Goal: Find specific page/section: Find specific page/section

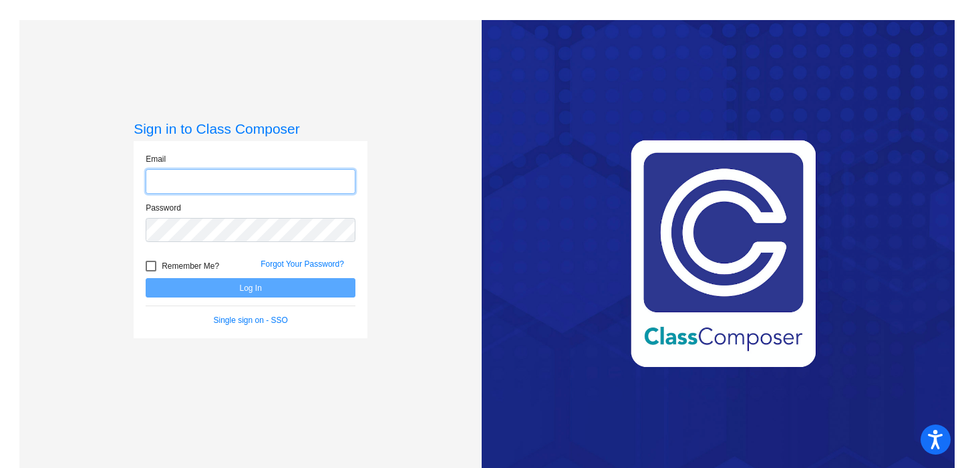
type input "[EMAIL_ADDRESS][DOMAIN_NAME]"
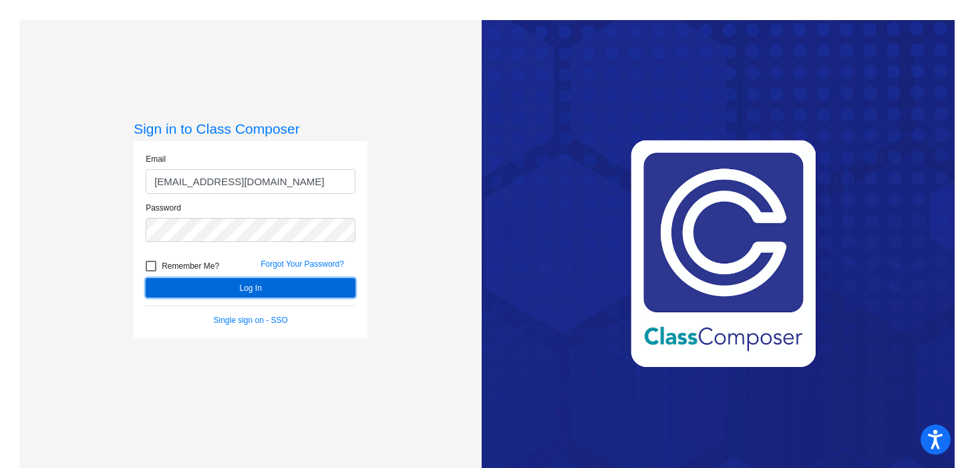
click at [235, 294] on button "Log In" at bounding box center [251, 287] width 210 height 19
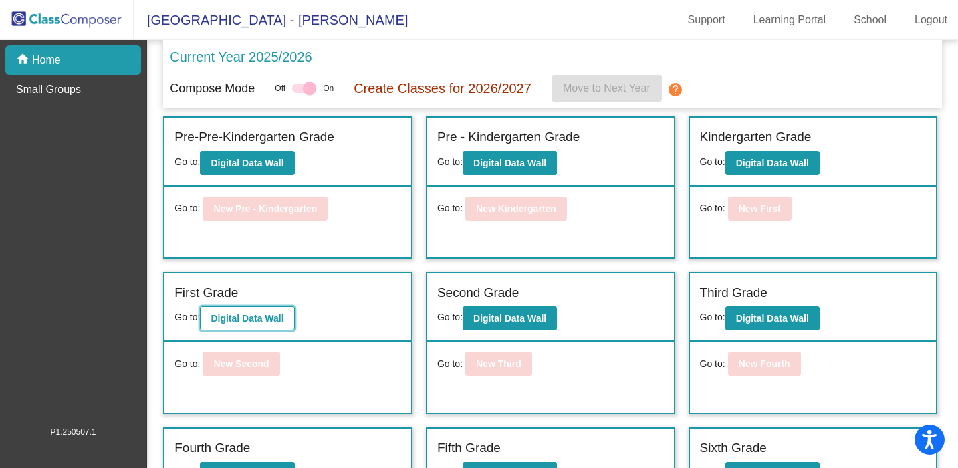
click at [231, 322] on b "Digital Data Wall" at bounding box center [246, 318] width 73 height 11
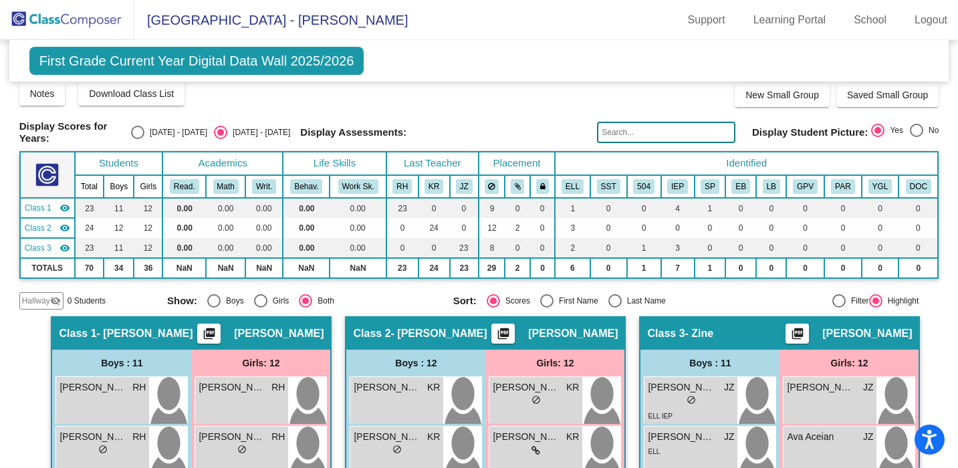
scroll to position [10, 0]
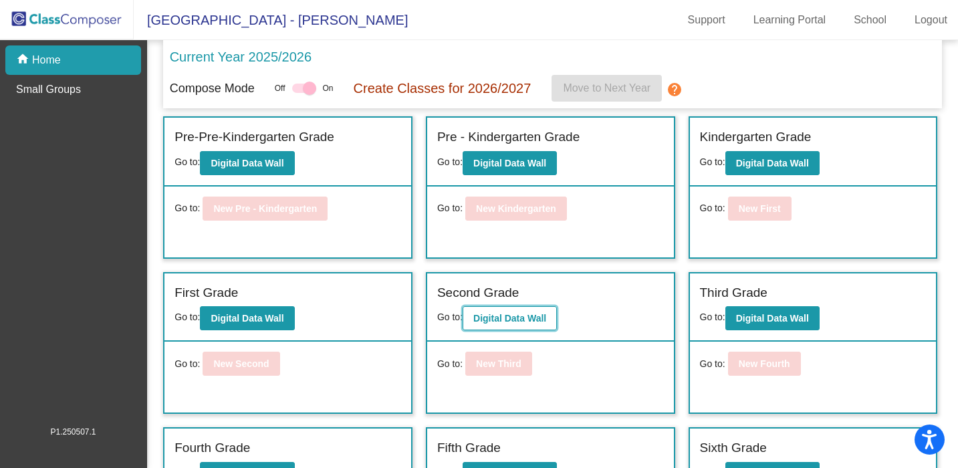
click at [501, 317] on b "Digital Data Wall" at bounding box center [509, 318] width 73 height 11
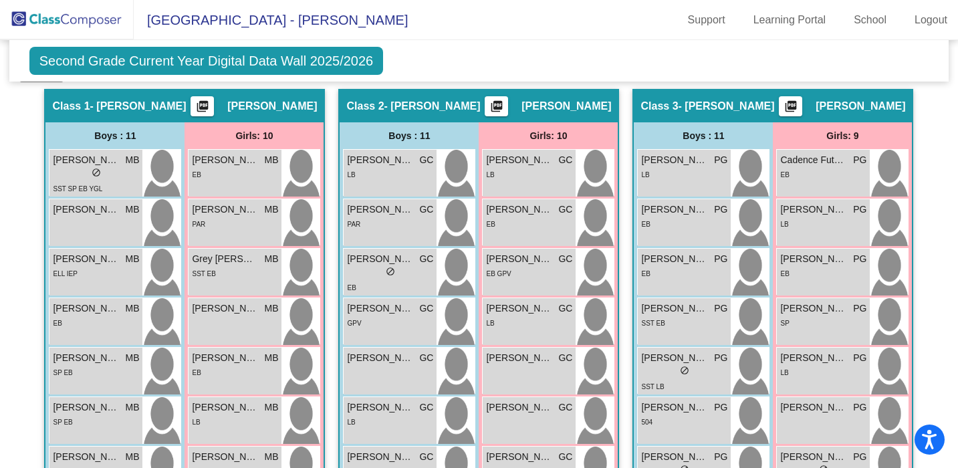
scroll to position [275, 0]
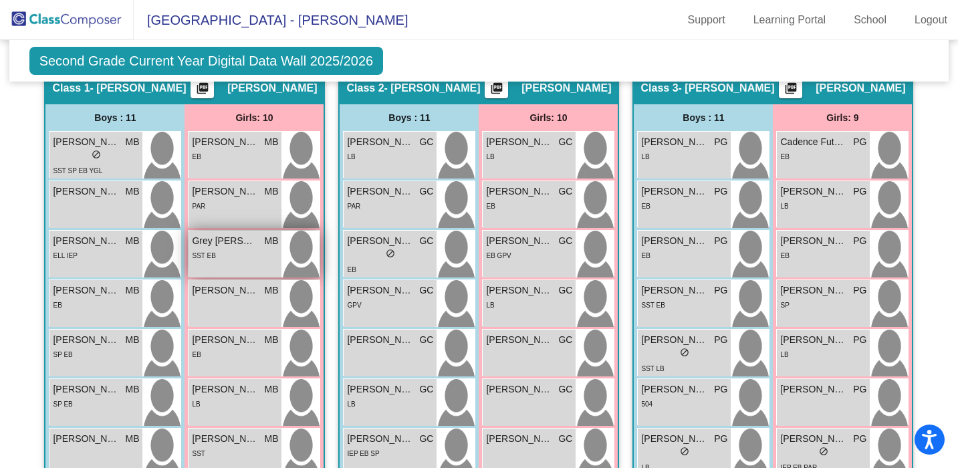
click at [224, 258] on div "SST EB" at bounding box center [235, 255] width 86 height 14
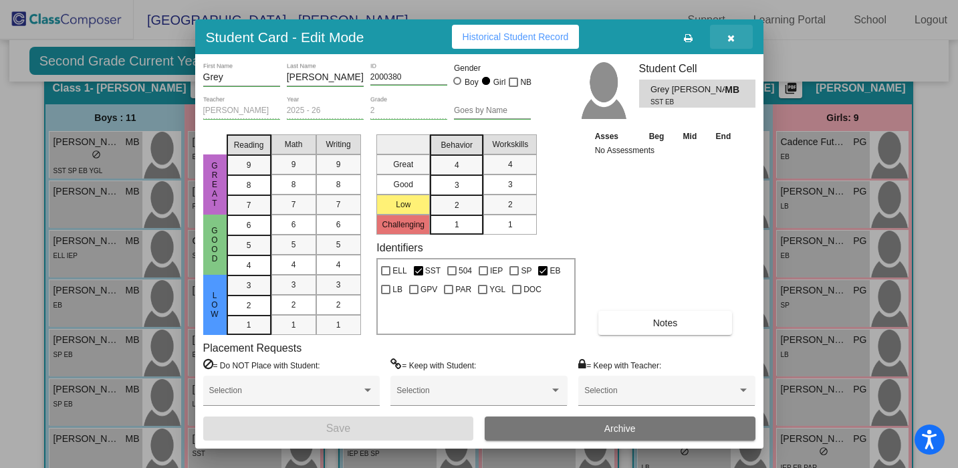
click at [727, 33] on icon "button" at bounding box center [730, 37] width 7 height 9
